Goal: Information Seeking & Learning: Find specific page/section

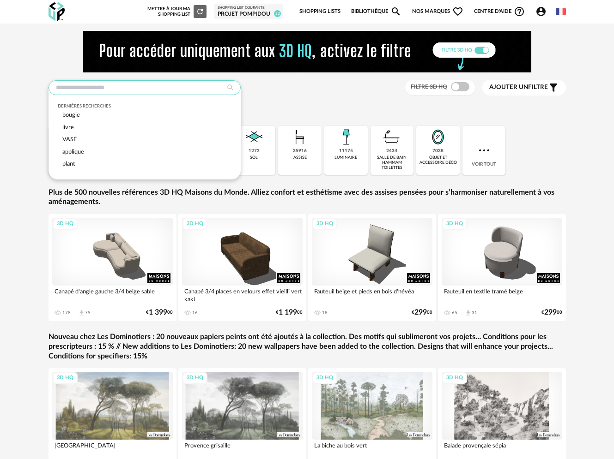
click at [170, 88] on input "text" at bounding box center [144, 87] width 192 height 15
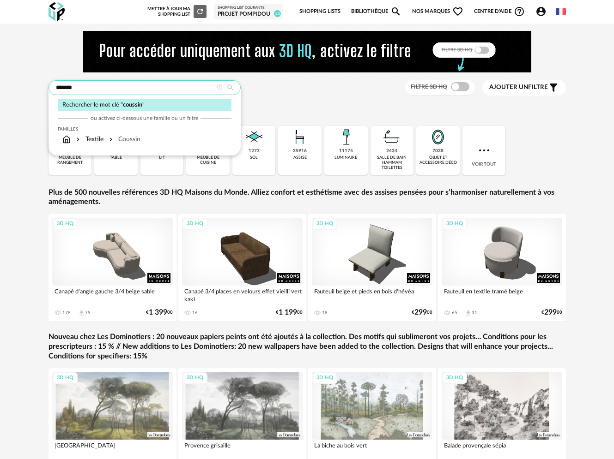
type input "*******"
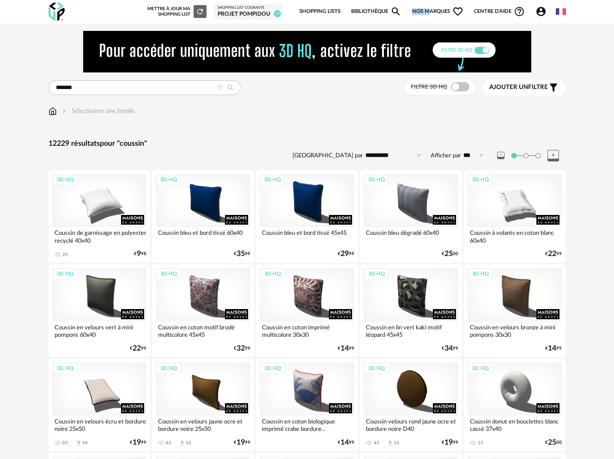
click at [430, 8] on span "Nos marques Heart Outline icon" at bounding box center [438, 11] width 52 height 19
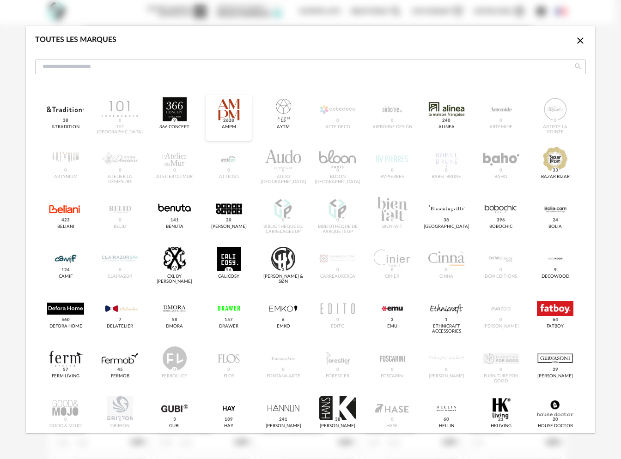
click at [227, 119] on span "2628" at bounding box center [229, 121] width 14 height 6
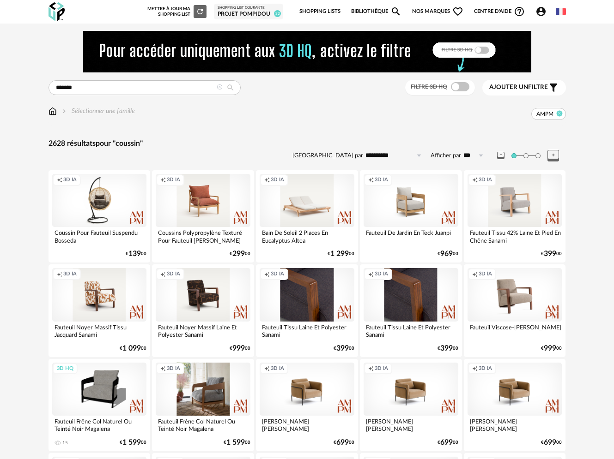
click at [560, 113] on icon at bounding box center [559, 113] width 6 height 6
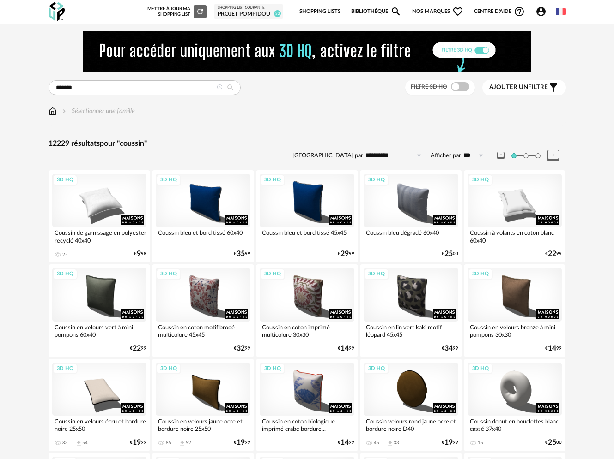
click at [444, 10] on span "Nos marques Heart Outline icon" at bounding box center [438, 11] width 52 height 19
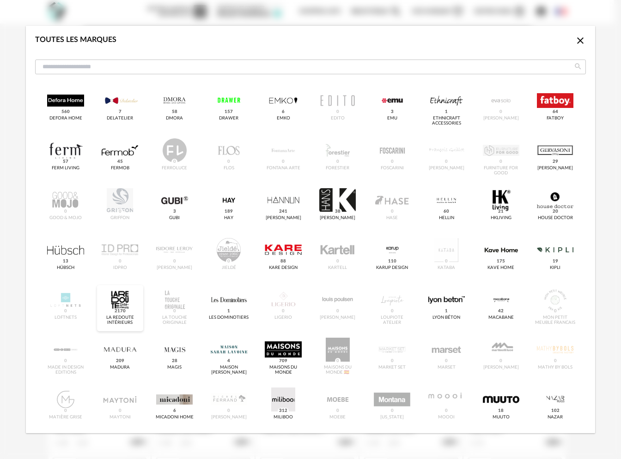
click at [121, 312] on span "2170" at bounding box center [120, 311] width 14 height 6
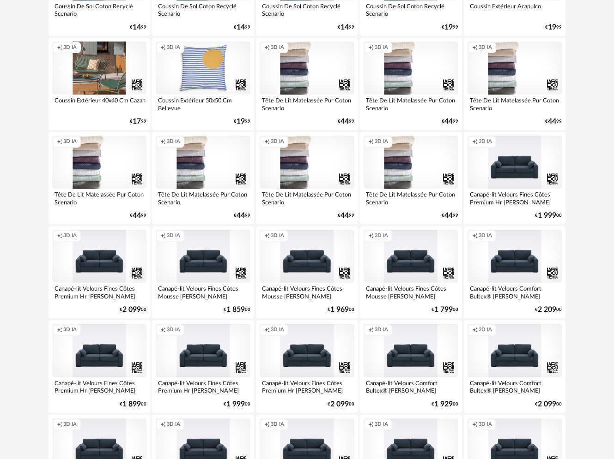
scroll to position [1081, 0]
